Goal: Task Accomplishment & Management: Use online tool/utility

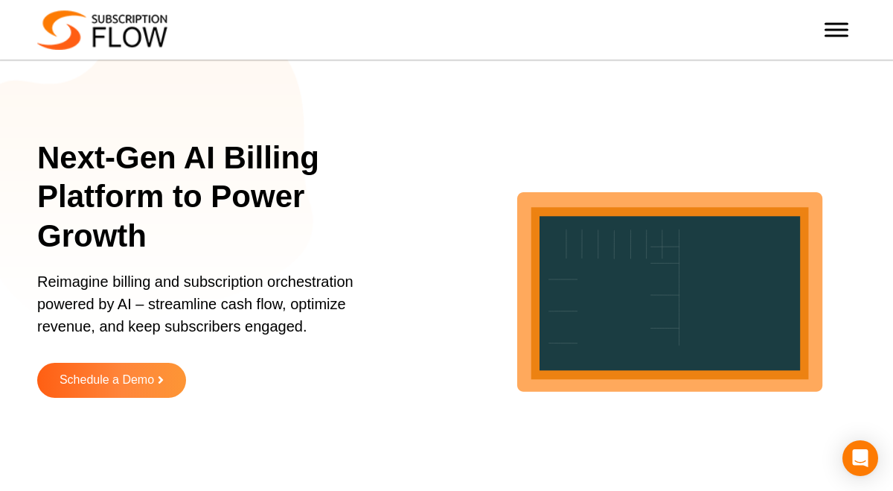
click at [849, 25] on div at bounding box center [837, 30] width 30 height 30
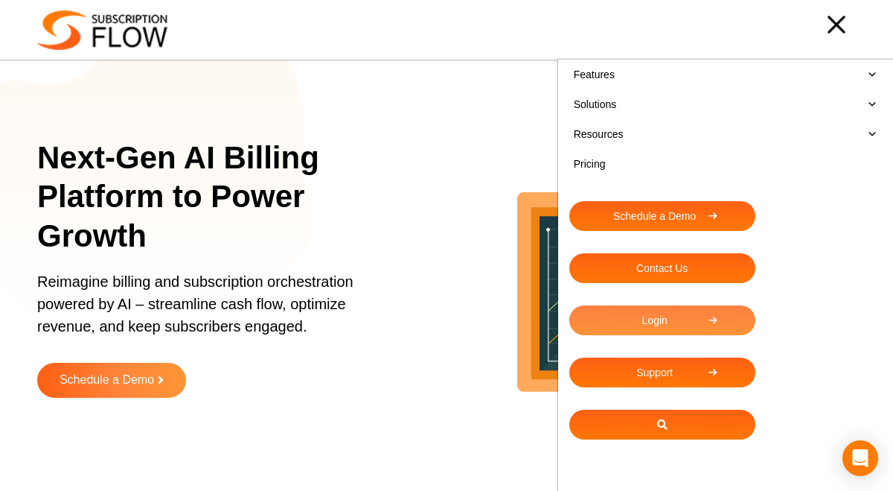
click at [627, 324] on link "Login" at bounding box center [663, 320] width 186 height 30
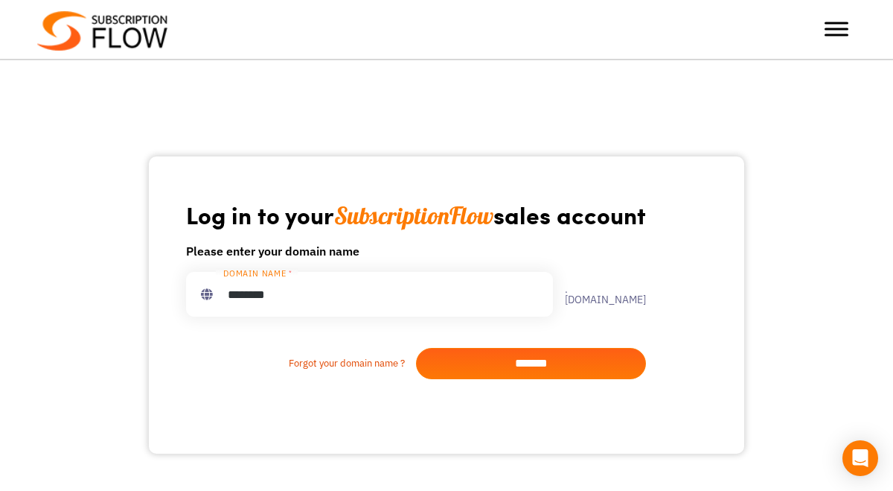
type input "********"
click at [599, 366] on input "*******" at bounding box center [531, 363] width 230 height 31
